Goal: Task Accomplishment & Management: Manage account settings

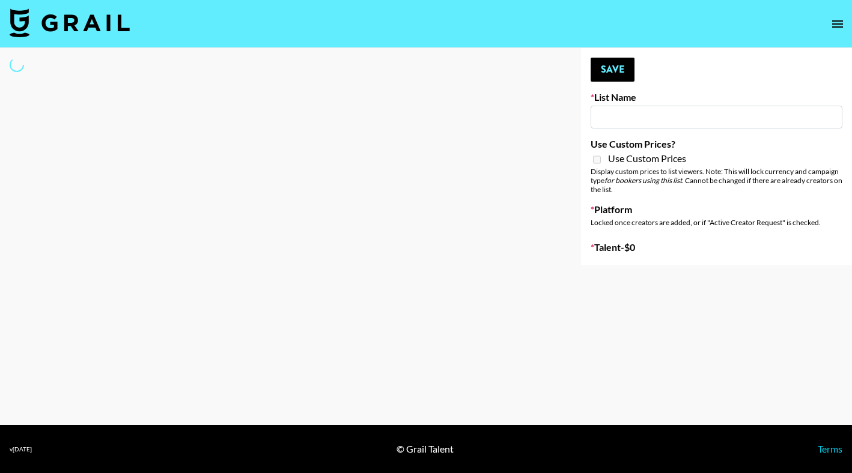
type input "Primal Harvest ([DATE])"
select select "Song"
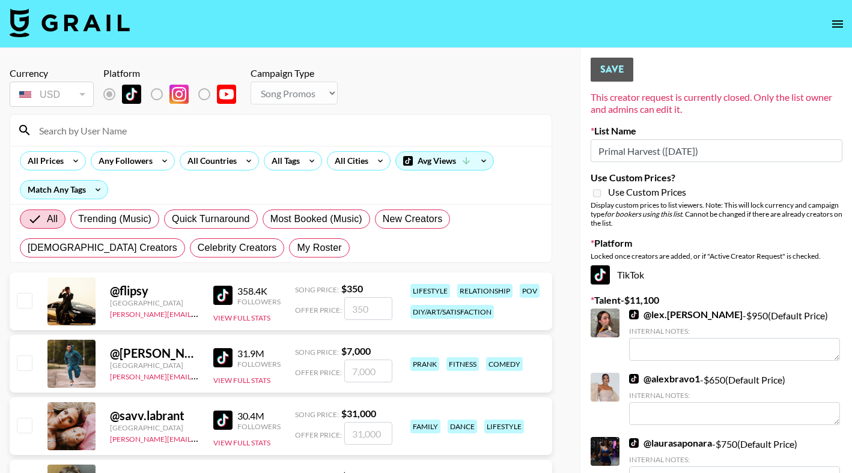
click at [261, 127] on input at bounding box center [288, 130] width 512 height 19
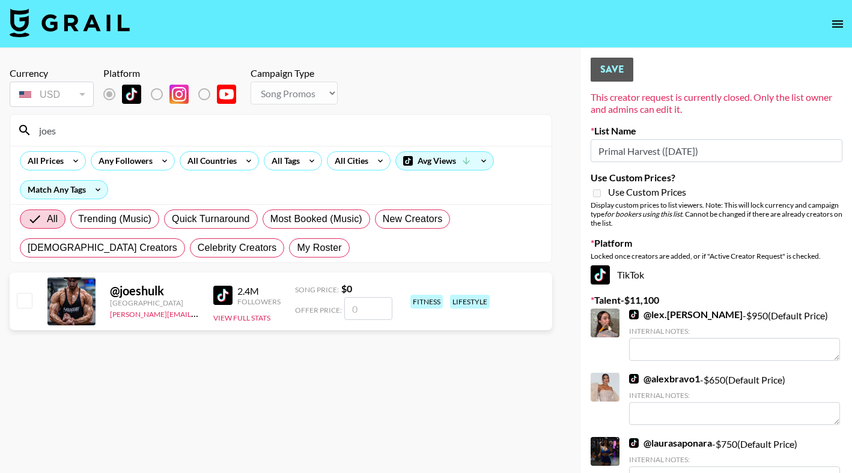
type input "joes"
click at [17, 306] on input "checkbox" at bounding box center [24, 300] width 14 height 14
click at [26, 301] on input "checkbox" at bounding box center [24, 300] width 14 height 14
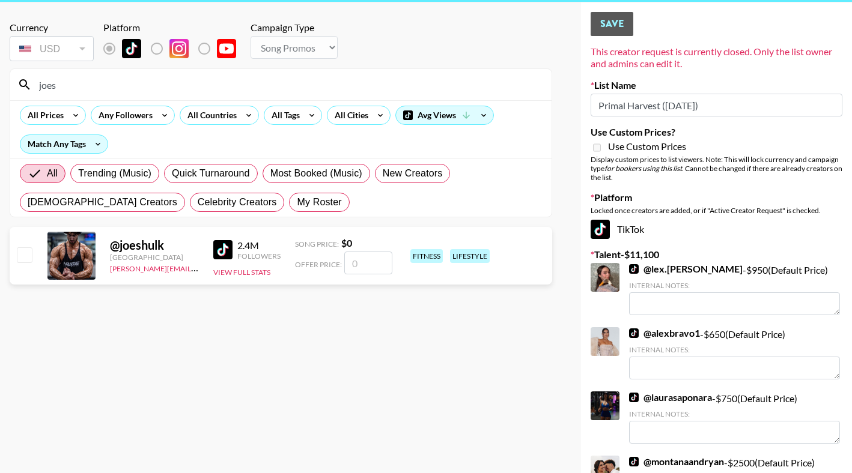
scroll to position [110, 0]
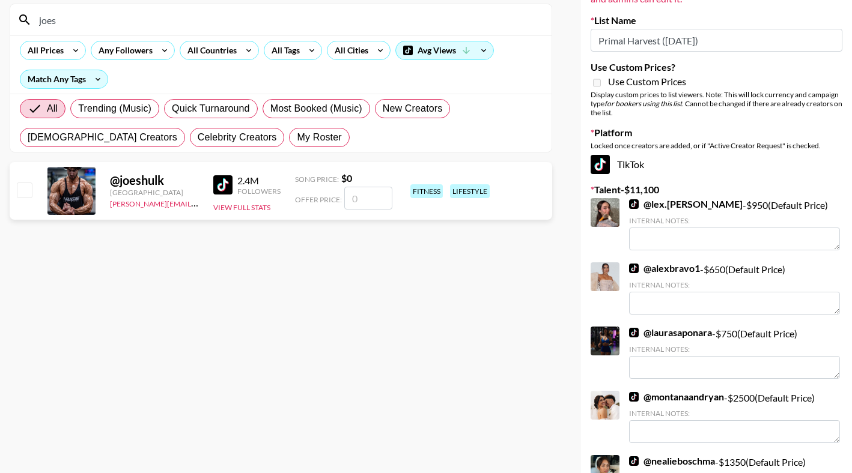
click at [26, 189] on input "checkbox" at bounding box center [24, 190] width 14 height 14
checkbox input "false"
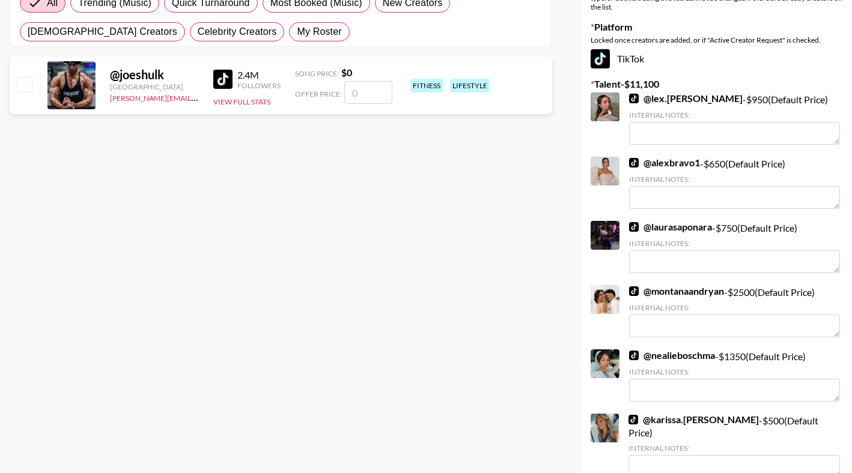
scroll to position [0, 0]
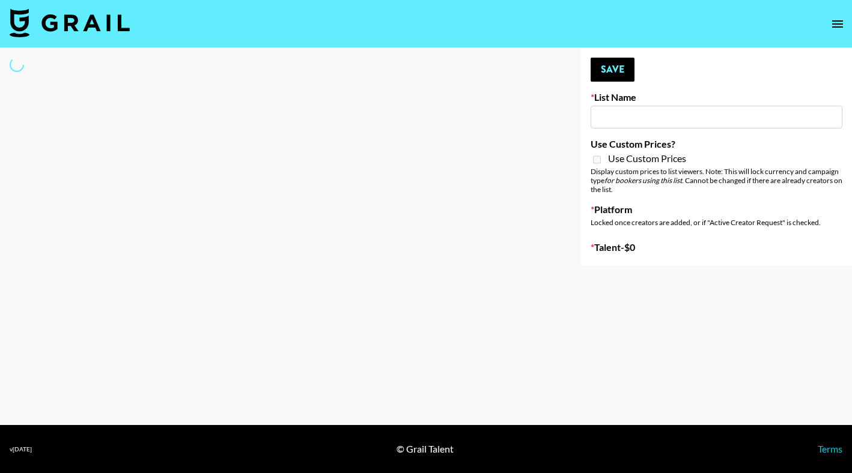
type input "Primal Harvest ([DATE])"
select select "Song"
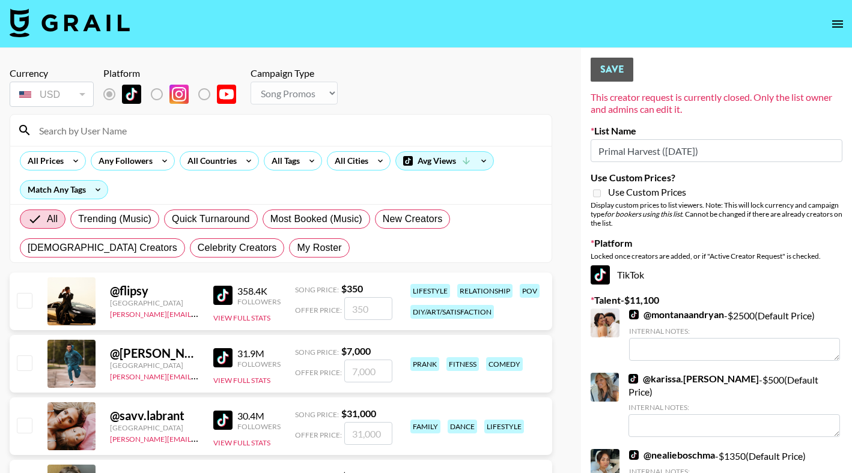
click at [22, 302] on input "checkbox" at bounding box center [24, 300] width 14 height 14
checkbox input "true"
type input "350"
